Goal: Task Accomplishment & Management: Manage account settings

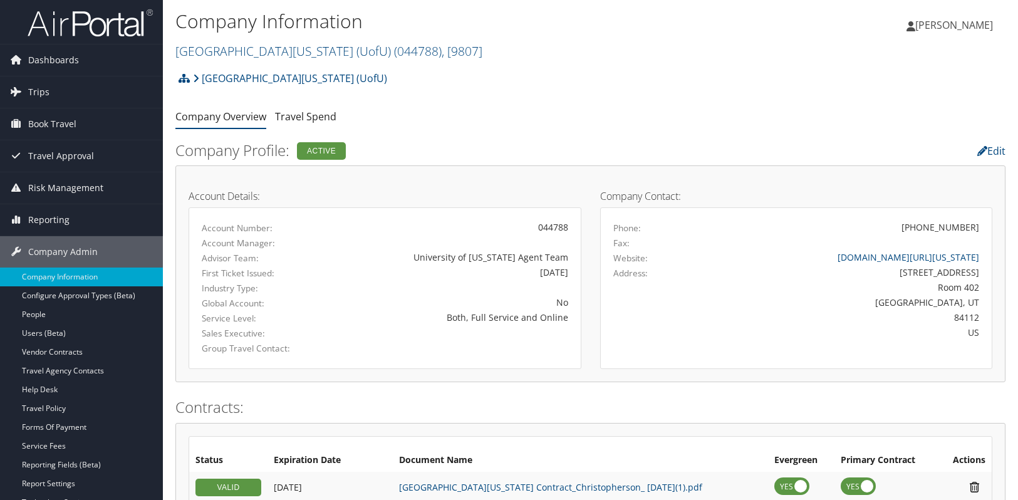
scroll to position [683, 0]
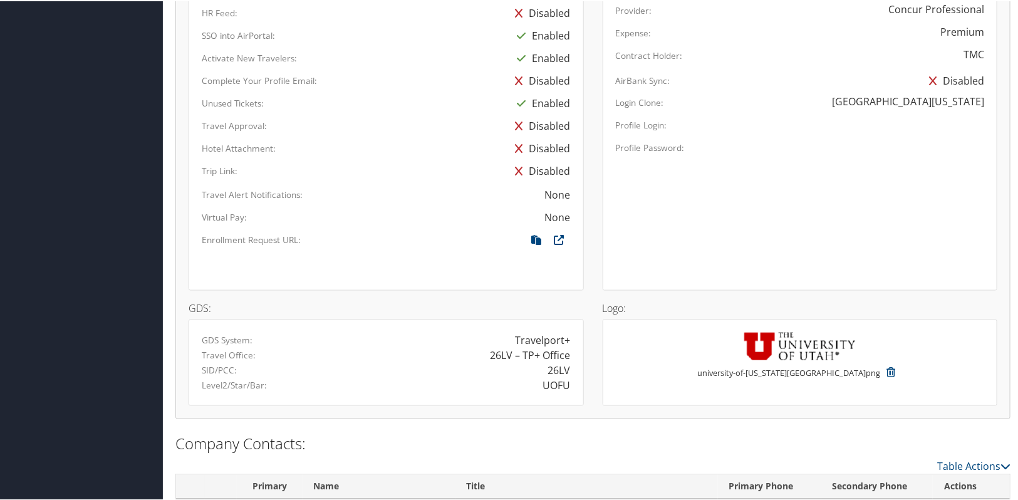
click at [389, 222] on div "Virtual Pay: None" at bounding box center [386, 220] width 388 height 23
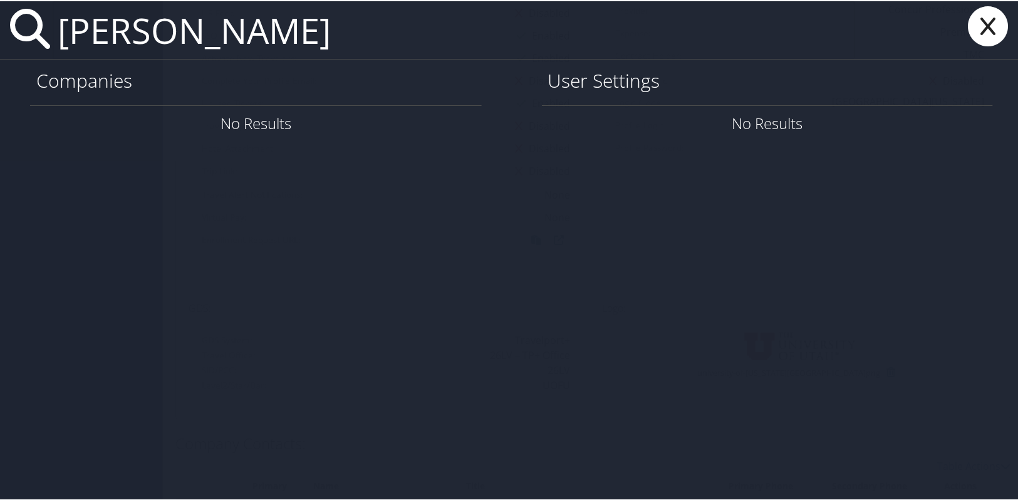
click at [279, 33] on input "kent jorgenson" at bounding box center [454, 29] width 802 height 58
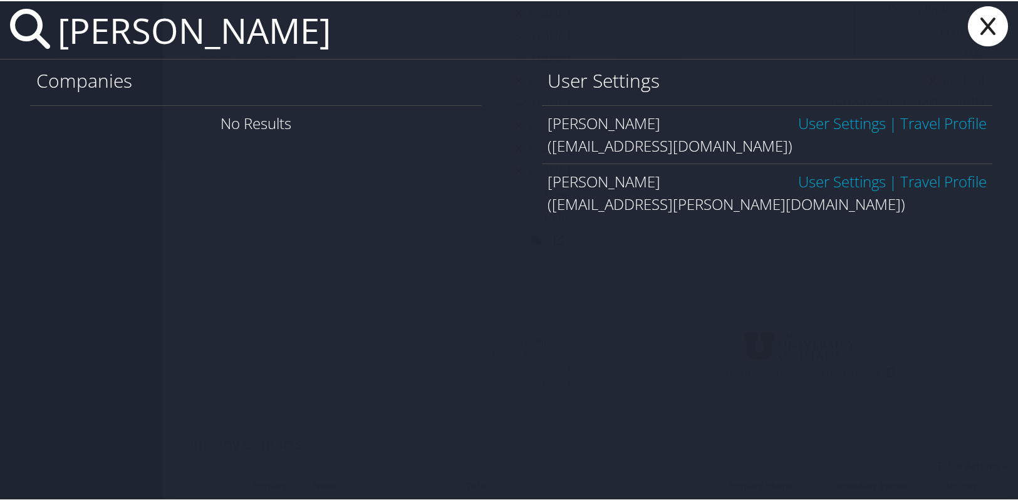
type input "kent jorgensen"
click at [822, 121] on link "User Settings" at bounding box center [842, 121] width 88 height 21
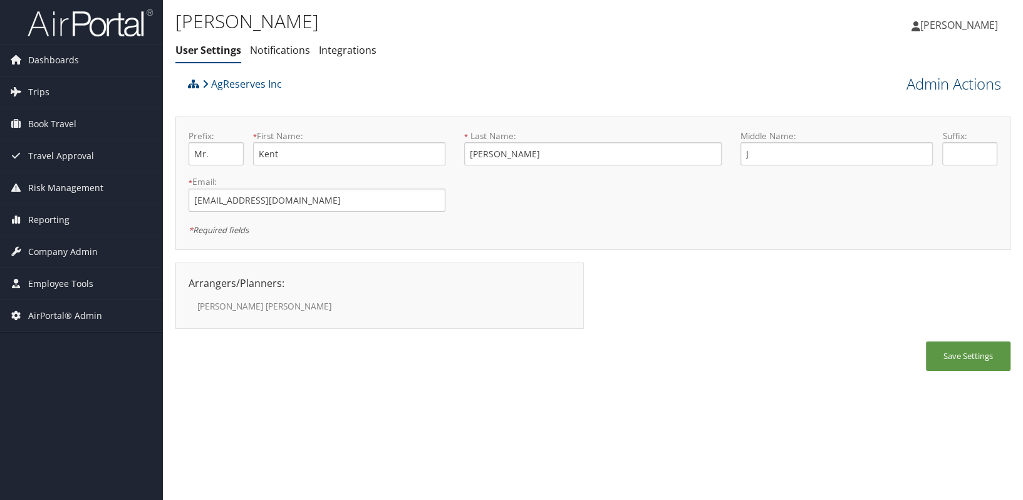
click at [941, 81] on link "Admin Actions" at bounding box center [953, 83] width 95 height 21
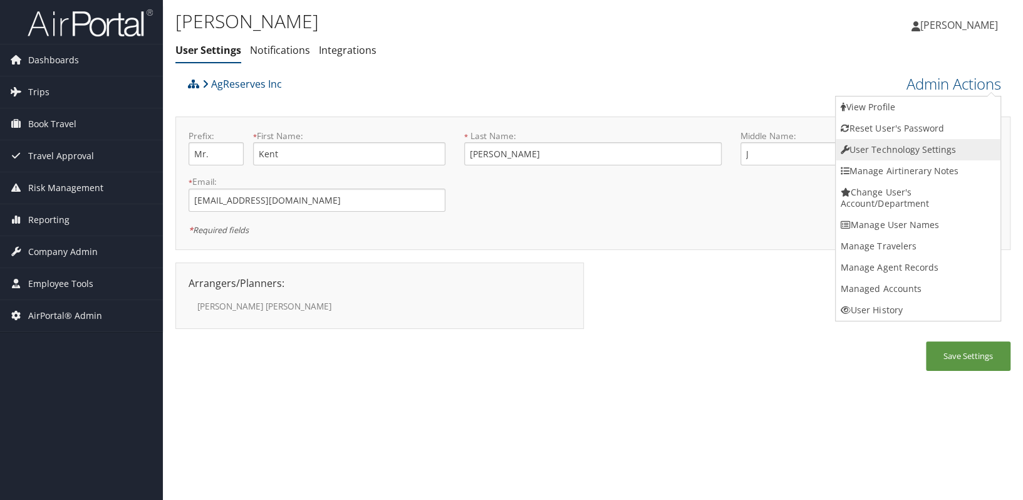
click at [903, 150] on link "User Technology Settings" at bounding box center [917, 149] width 165 height 21
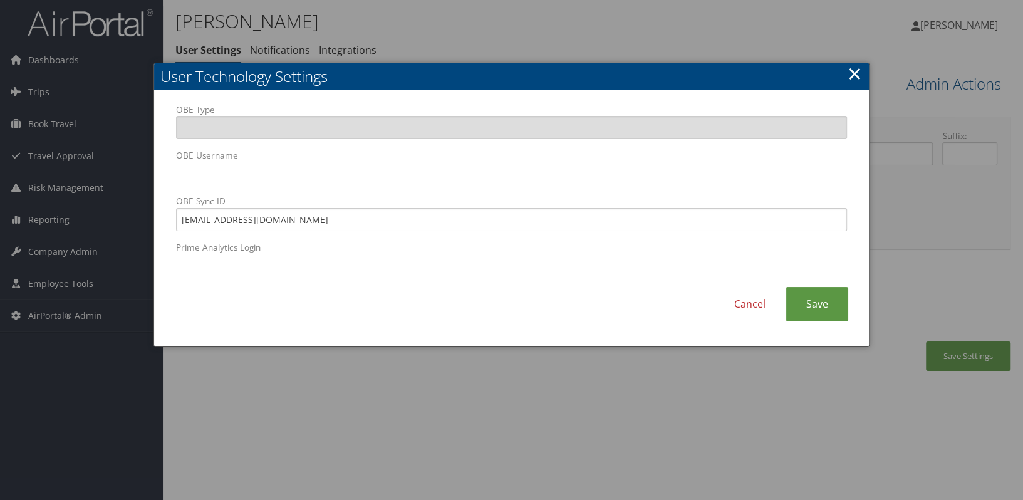
click at [154, 175] on div "OBE Type OBE Username OBE Sync ID [EMAIL_ADDRESS][DOMAIN_NAME] Prime Analytics …" at bounding box center [511, 218] width 714 height 255
click at [849, 76] on link "×" at bounding box center [854, 73] width 14 height 25
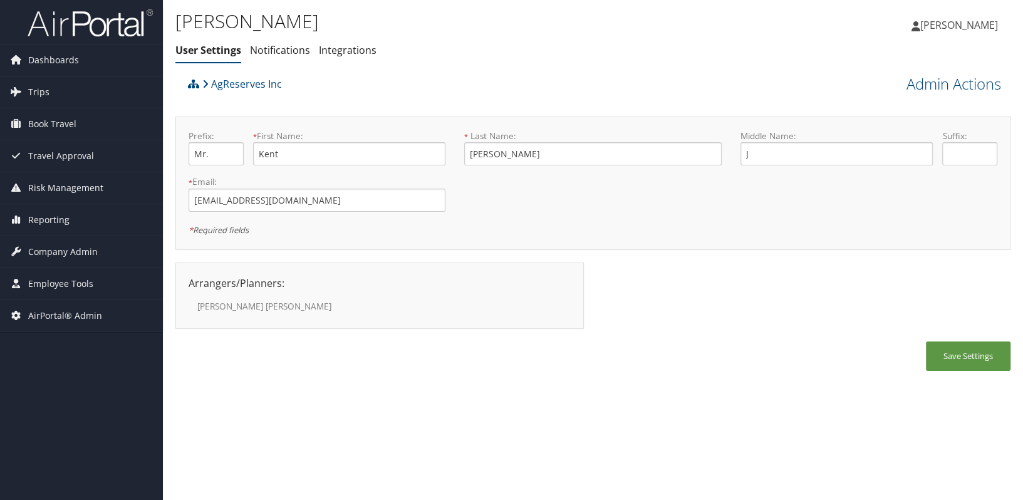
click at [342, 359] on div "Save Settings" at bounding box center [592, 362] width 835 height 42
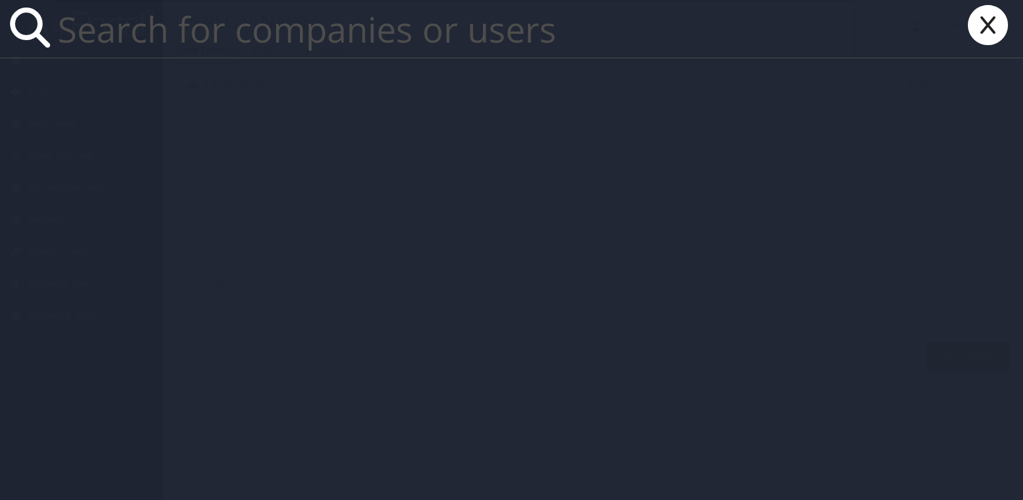
paste input "[EMAIL_ADDRESS][DOMAIN_NAME]"
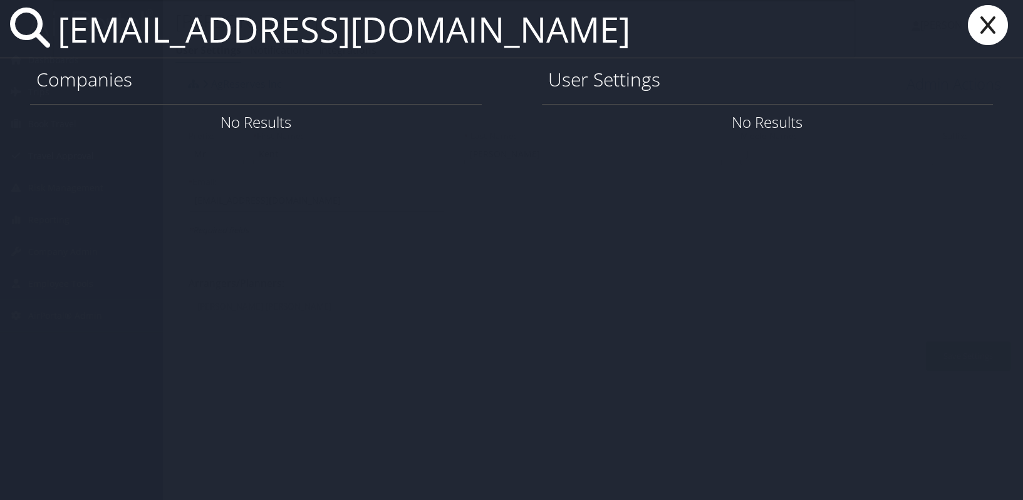
drag, startPoint x: 495, startPoint y: 51, endPoint x: 41, endPoint y: 73, distance: 454.5
click at [41, 73] on div "kjorgensen@ari-slc.com Companies No Results User Settings No Results" at bounding box center [511, 250] width 1023 height 500
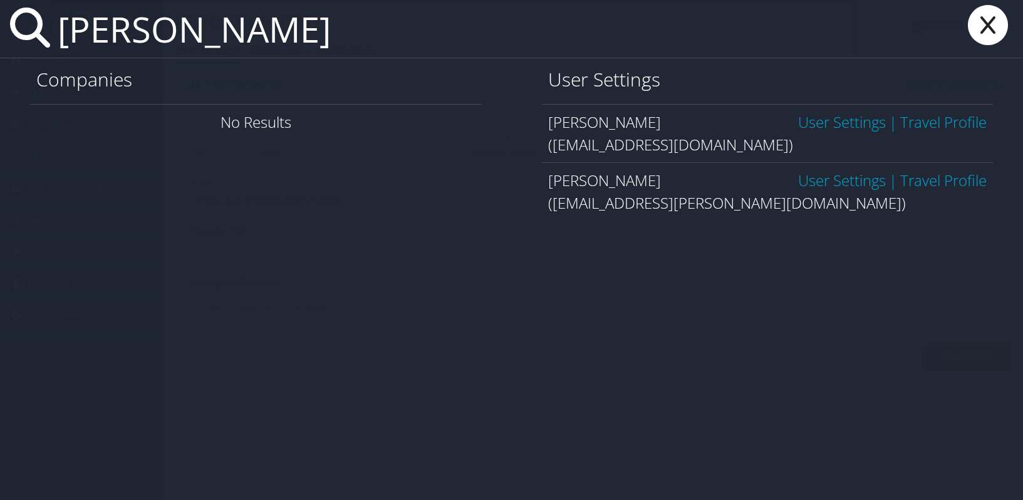
type input "kent jorgensen"
click at [823, 121] on link "User Settings" at bounding box center [842, 121] width 88 height 21
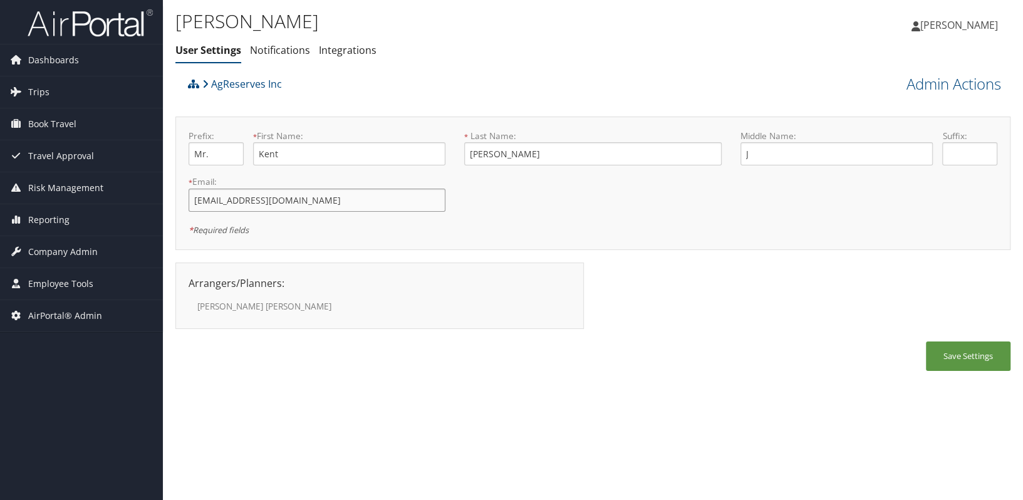
drag, startPoint x: 323, startPoint y: 199, endPoint x: 183, endPoint y: 204, distance: 139.7
click at [183, 204] on div "* Email: [EMAIL_ADDRESS][DOMAIN_NAME] This field is required" at bounding box center [317, 198] width 276 height 46
click at [961, 90] on link "Admin Actions" at bounding box center [953, 83] width 95 height 21
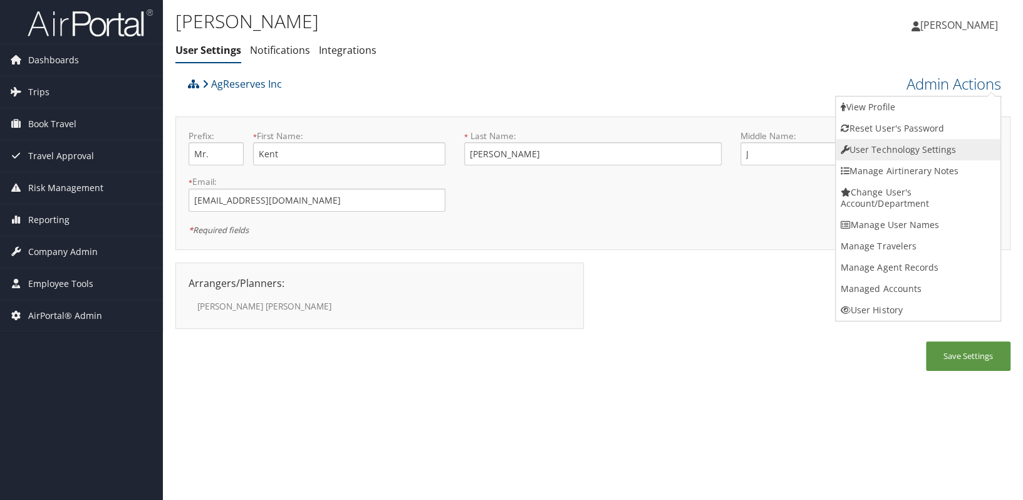
click at [892, 152] on link "User Technology Settings" at bounding box center [917, 149] width 165 height 21
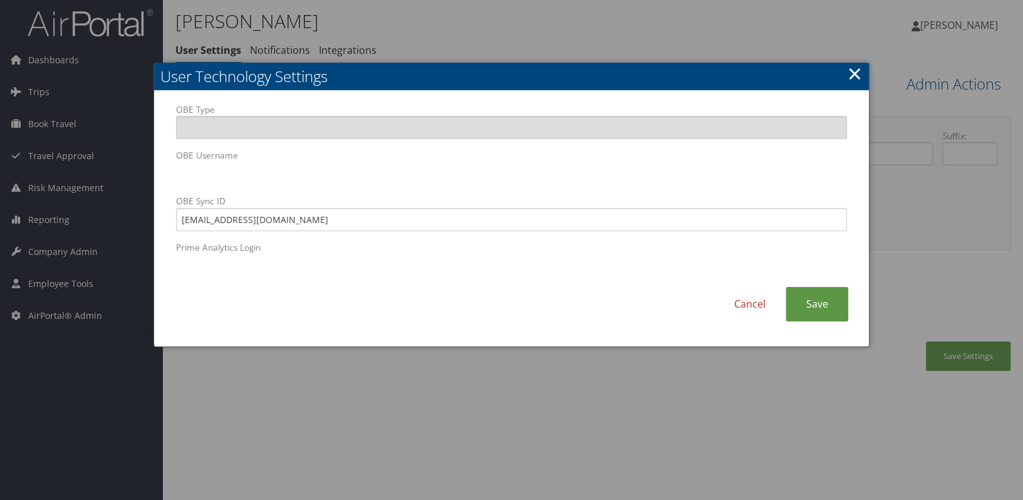
click at [144, 173] on body "Menu Dashboards ► AirPortal 360™ (Manager) AirPortal 360™ (Agent) My Travel Das…" at bounding box center [511, 250] width 1023 height 500
click at [763, 311] on link "Cancel" at bounding box center [749, 304] width 71 height 34
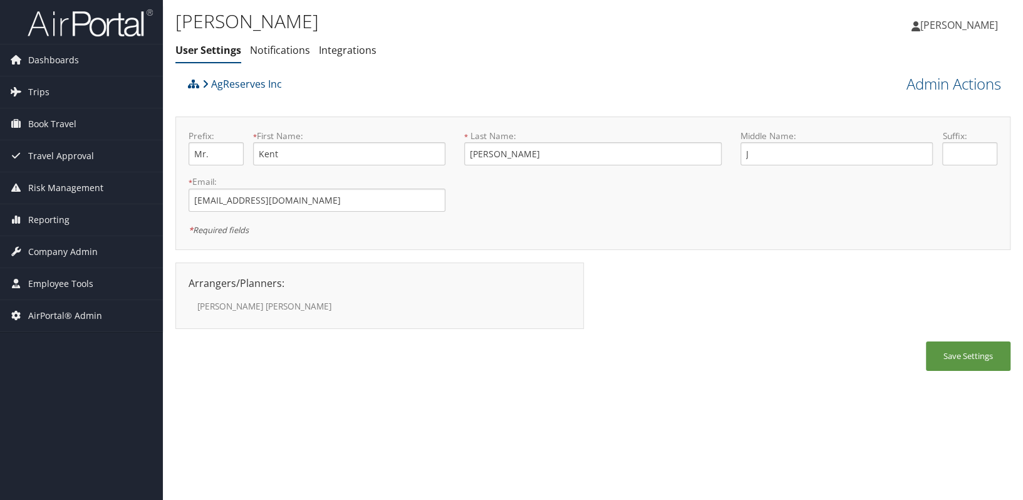
click at [947, 94] on div "AgReserves Inc Admin Actions View Profile Reset User's Password Confirm Reset U…" at bounding box center [592, 84] width 835 height 26
click at [957, 87] on link "Admin Actions" at bounding box center [953, 83] width 95 height 21
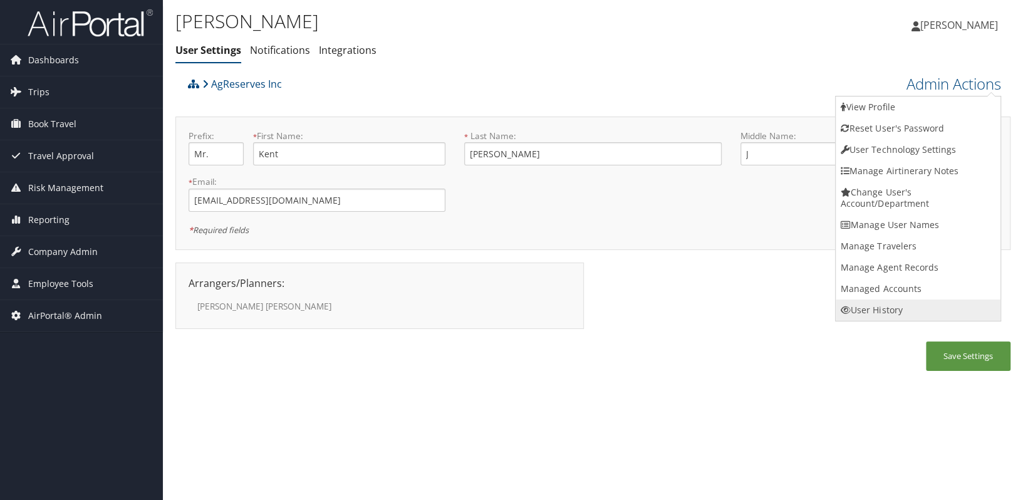
click at [895, 306] on link "User History" at bounding box center [917, 309] width 165 height 21
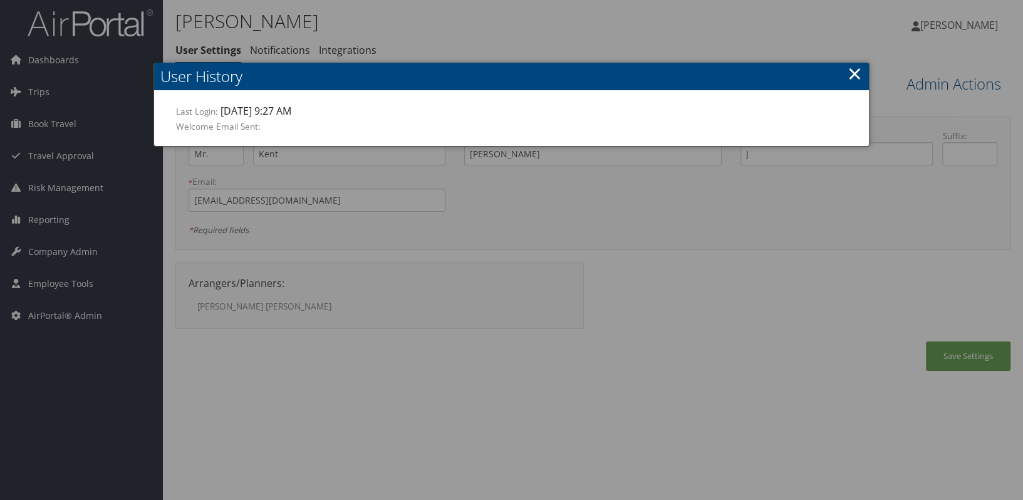
click at [858, 73] on link "×" at bounding box center [854, 73] width 14 height 25
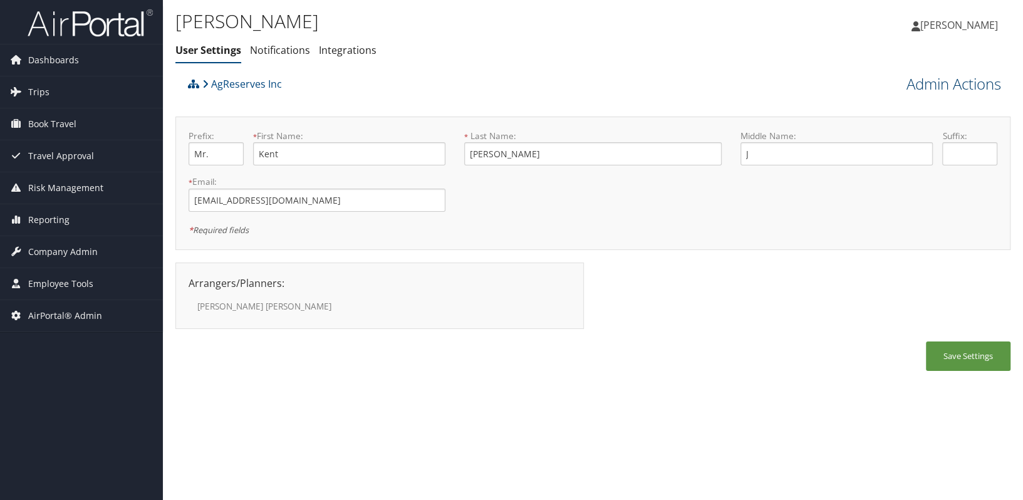
click at [939, 81] on link "Admin Actions" at bounding box center [953, 83] width 95 height 21
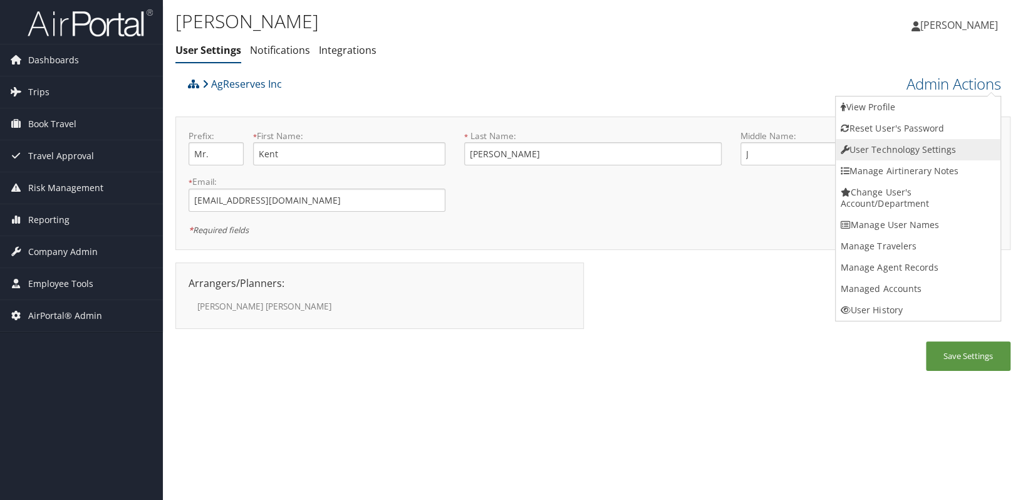
click at [912, 153] on link "User Technology Settings" at bounding box center [917, 149] width 165 height 21
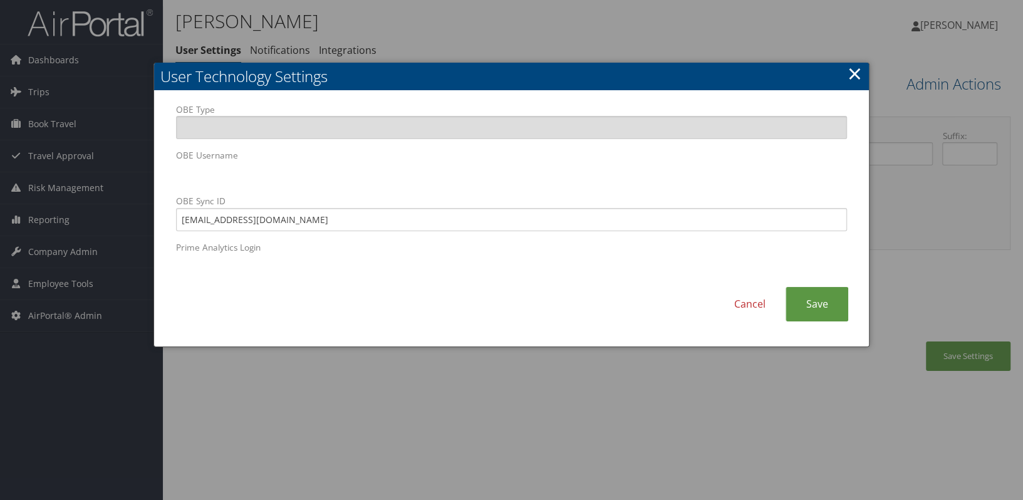
click at [165, 175] on div "OBE Type OBE Username OBE Sync ID [EMAIL_ADDRESS][DOMAIN_NAME] Prime Analytics …" at bounding box center [511, 218] width 714 height 255
click at [850, 70] on link "×" at bounding box center [854, 73] width 14 height 25
